Goal: Information Seeking & Learning: Learn about a topic

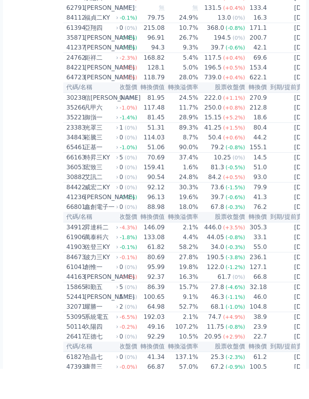
scroll to position [0, 63]
click at [285, 172] on td "2026-04-24" at bounding box center [293, 168] width 50 height 10
click at [277, 172] on td "2026-04-24" at bounding box center [293, 168] width 50 height 10
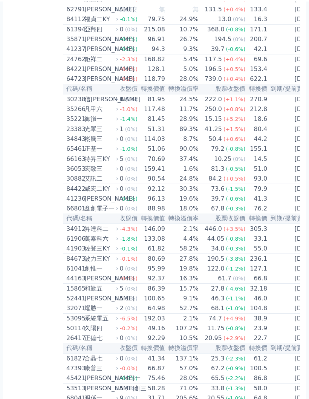
click at [281, 172] on td "[DATE]" at bounding box center [293, 167] width 50 height 10
click at [282, 172] on td "[DATE]" at bounding box center [293, 167] width 50 height 10
click at [273, 192] on td "[DATE]" at bounding box center [293, 187] width 50 height 10
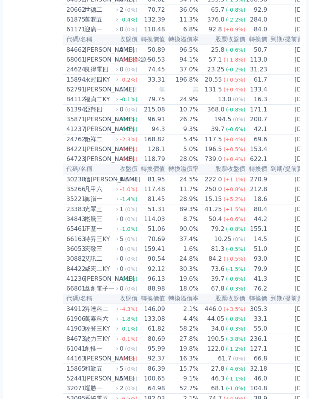
scroll to position [1317, 0]
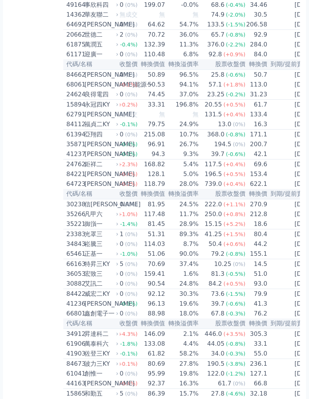
click at [285, 189] on td "[DATE]" at bounding box center [293, 184] width 50 height 10
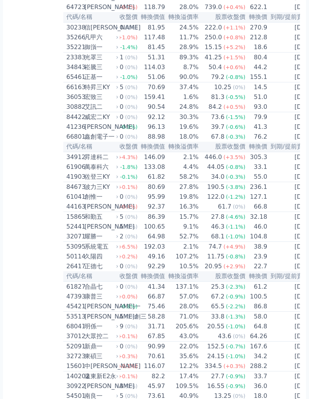
scroll to position [1475, 0]
click at [90, 102] on div "宏致三" at bounding box center [101, 97] width 32 height 9
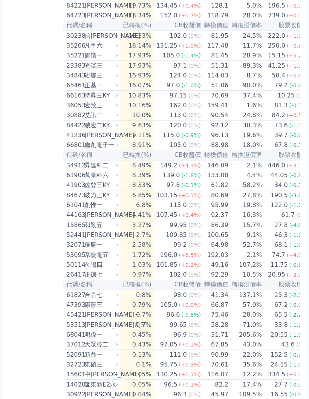
scroll to position [0, 0]
click at [168, 80] on div "124.0" at bounding box center [178, 75] width 20 height 9
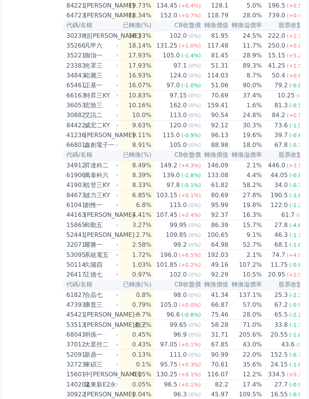
click at [231, 91] on td "90.0%" at bounding box center [246, 85] width 34 height 10
click at [229, 101] on td "37.4%" at bounding box center [246, 96] width 34 height 10
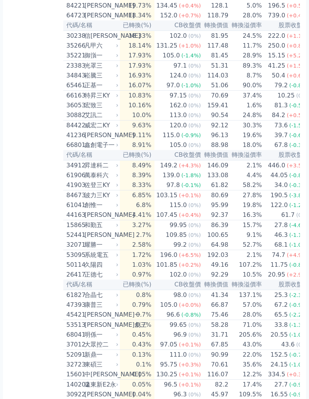
click at [219, 110] on td "159.41" at bounding box center [216, 105] width 28 height 10
click at [239, 31] on th "轉換溢價率" at bounding box center [246, 25] width 34 height 10
click at [229, 71] on td "89.3%" at bounding box center [246, 66] width 34 height 10
click at [219, 120] on td "90.54" at bounding box center [216, 115] width 28 height 10
click at [229, 160] on th "轉換溢價率" at bounding box center [246, 155] width 34 height 10
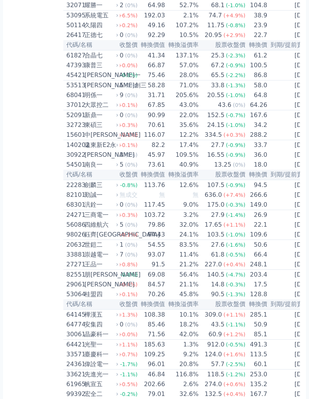
scroll to position [1706, 0]
click at [288, 140] on td "[DATE]" at bounding box center [293, 135] width 50 height 10
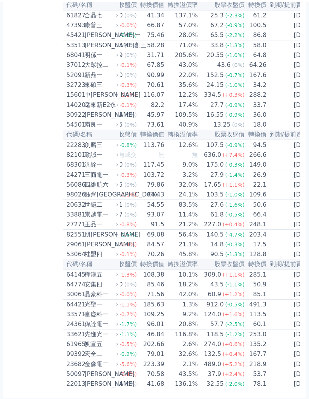
scroll to position [0, 63]
click at [294, 327] on td "[DATE]" at bounding box center [293, 322] width 50 height 10
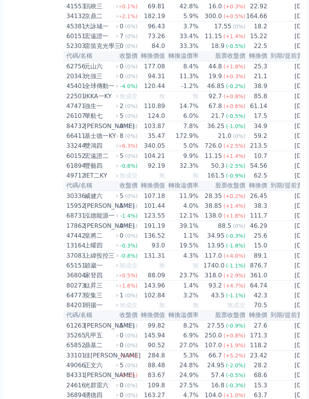
scroll to position [781, 0]
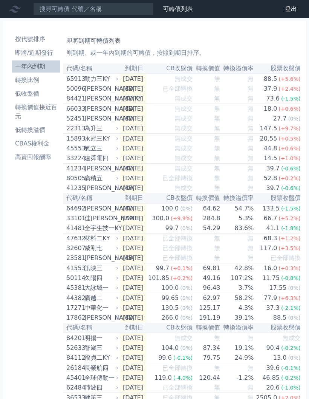
click at [29, 81] on li "轉換比例" at bounding box center [36, 79] width 48 height 9
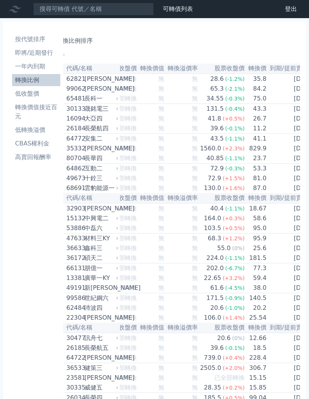
scroll to position [0, 63]
click at [246, 78] on td "35.8" at bounding box center [257, 79] width 22 height 10
click at [250, 104] on td "75.0" at bounding box center [257, 99] width 22 height 10
click at [269, 143] on td "[DATE]" at bounding box center [293, 139] width 50 height 10
click at [37, 140] on li "CBAS權利金" at bounding box center [36, 143] width 48 height 9
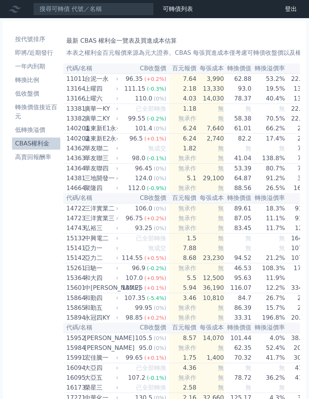
click at [38, 39] on li "按代號排序" at bounding box center [36, 39] width 48 height 9
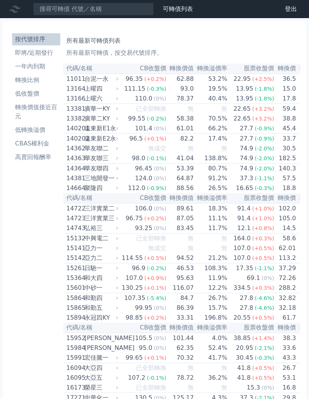
click at [239, 93] on div "13.95" at bounding box center [245, 88] width 20 height 9
click at [228, 203] on th "股票收盤價" at bounding box center [251, 198] width 47 height 10
click at [228, 193] on td "16.65 (-0.3%)" at bounding box center [251, 188] width 47 height 10
click at [217, 183] on td "91.2%" at bounding box center [211, 178] width 34 height 10
click at [239, 183] on div "37.3" at bounding box center [247, 178] width 17 height 9
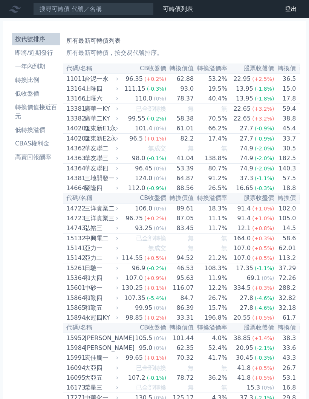
click at [255, 161] on span "(-2.0%)" at bounding box center [265, 158] width 20 height 6
click at [256, 161] on div "(-2.0%)" at bounding box center [265, 158] width 20 height 9
click at [275, 153] on td "30.5" at bounding box center [286, 148] width 22 height 10
click at [95, 54] on p "所有最新可轉債，按交易代號排序。" at bounding box center [181, 52] width 231 height 9
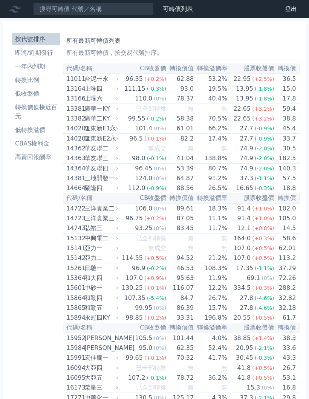
click at [43, 54] on li "即將/近期發行" at bounding box center [36, 52] width 48 height 9
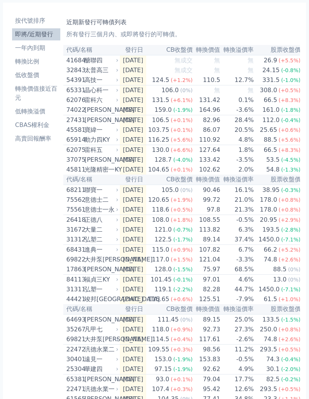
click at [146, 165] on td "[DATE]" at bounding box center [133, 160] width 26 height 10
click at [92, 164] on div "[PERSON_NAME]" at bounding box center [101, 159] width 32 height 9
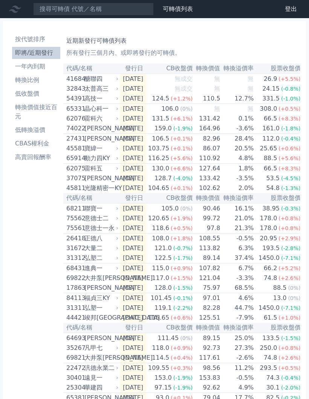
click at [181, 8] on link "可轉債列表" at bounding box center [178, 8] width 30 height 7
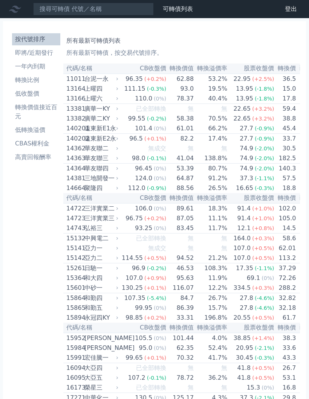
click at [194, 91] on td "19.5%" at bounding box center [211, 89] width 34 height 10
click at [222, 111] on span "無" at bounding box center [225, 108] width 6 height 7
click at [228, 143] on td "27.7 (-0.9%)" at bounding box center [251, 139] width 47 height 10
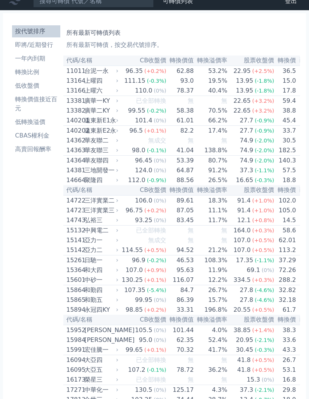
scroll to position [10, 0]
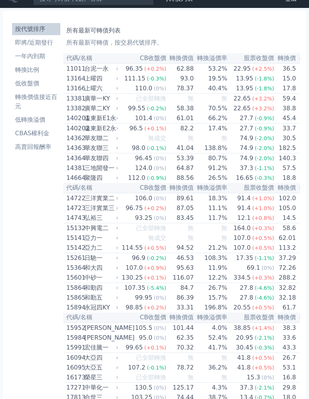
click at [240, 133] on div "27.7" at bounding box center [247, 128] width 17 height 9
click at [194, 94] on td "40.4%" at bounding box center [211, 88] width 34 height 10
click at [194, 93] on td "40.4%" at bounding box center [211, 88] width 34 height 10
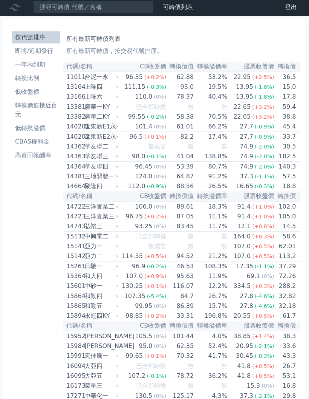
scroll to position [0, 0]
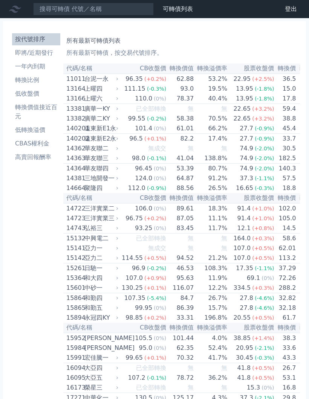
click at [197, 76] on td "53.2%" at bounding box center [211, 79] width 34 height 10
click at [102, 223] on div "三洋實業三" at bounding box center [101, 218] width 32 height 9
click at [108, 213] on div "三洋實業二" at bounding box center [101, 208] width 32 height 9
click at [118, 190] on icon at bounding box center [117, 188] width 5 height 5
click at [211, 114] on td "無" at bounding box center [211, 109] width 34 height 10
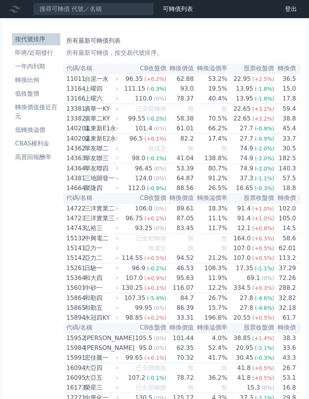
click at [289, 12] on link "登出" at bounding box center [291, 9] width 24 height 12
click at [177, 153] on td "無" at bounding box center [181, 148] width 28 height 10
click at [168, 163] on td "41.04" at bounding box center [181, 158] width 28 height 10
